Goal: Information Seeking & Learning: Get advice/opinions

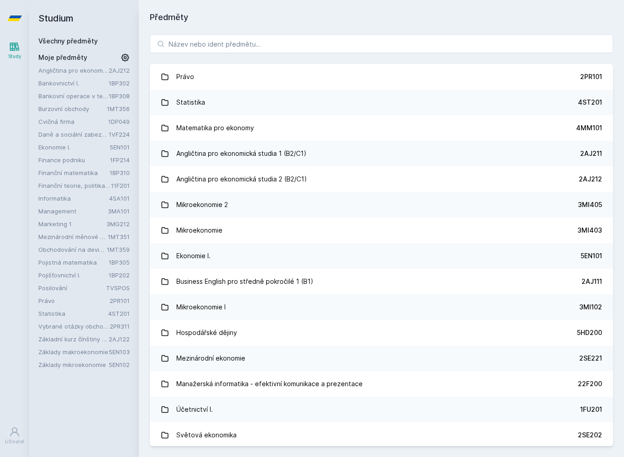
click at [87, 313] on link "Statistika" at bounding box center [73, 313] width 70 height 9
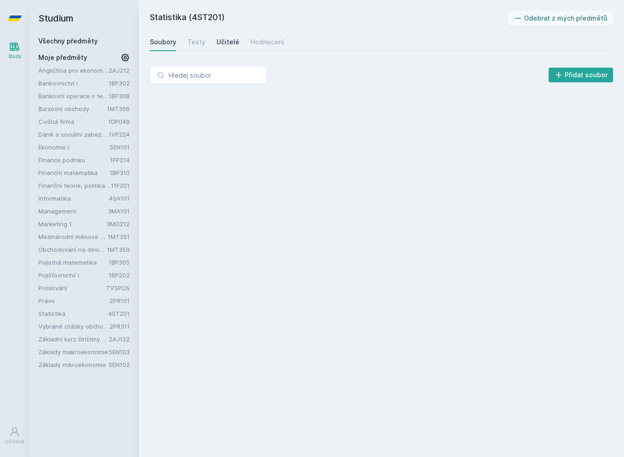
click at [226, 41] on div "Učitelé" at bounding box center [228, 41] width 23 height 9
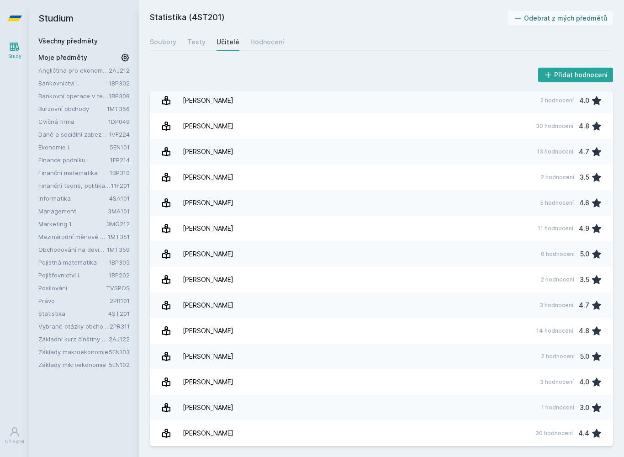
scroll to position [389, 0]
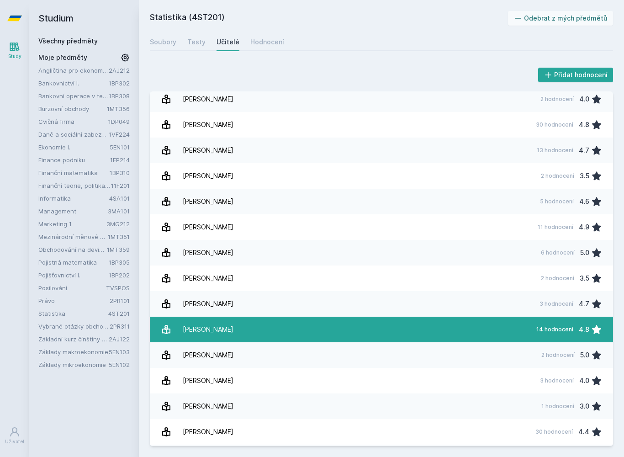
click at [263, 333] on link "[PERSON_NAME] 14 hodnocení 4.8" at bounding box center [382, 330] width 464 height 26
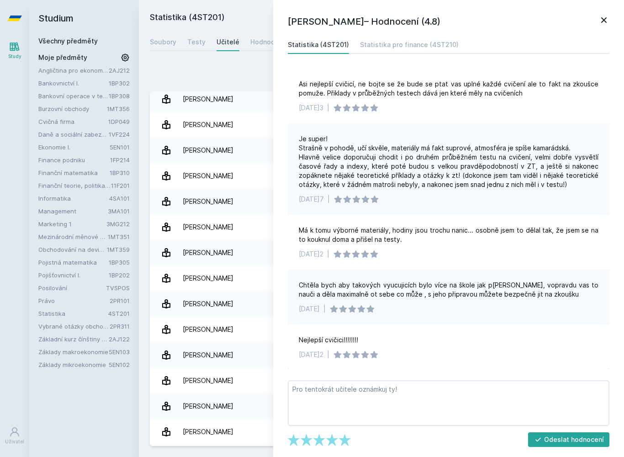
click at [603, 21] on icon at bounding box center [604, 19] width 5 height 5
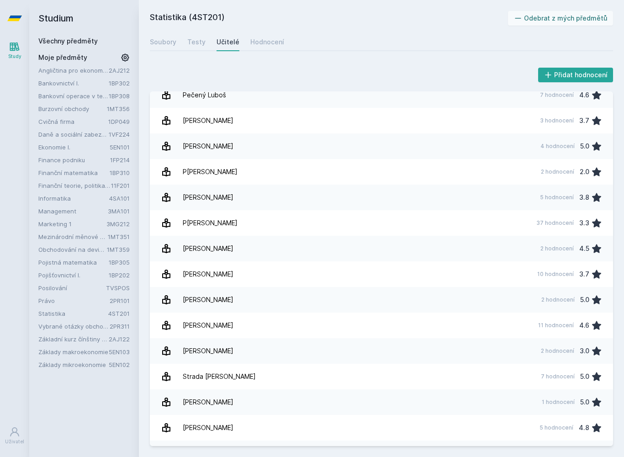
scroll to position [1064, 0]
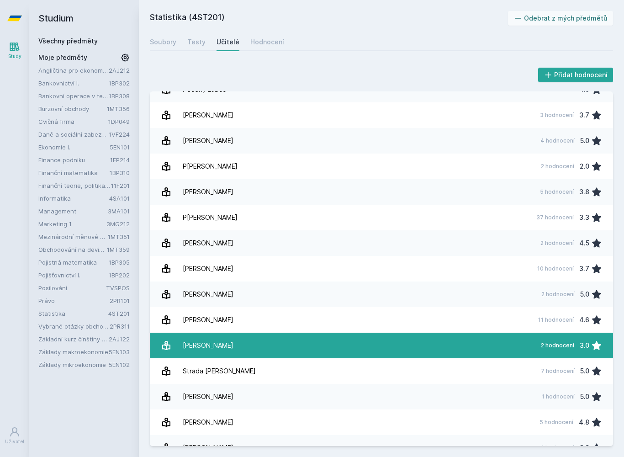
click at [256, 347] on link "[PERSON_NAME] 2 hodnocení 3.0" at bounding box center [382, 346] width 464 height 26
